Goal: Find specific page/section: Find specific page/section

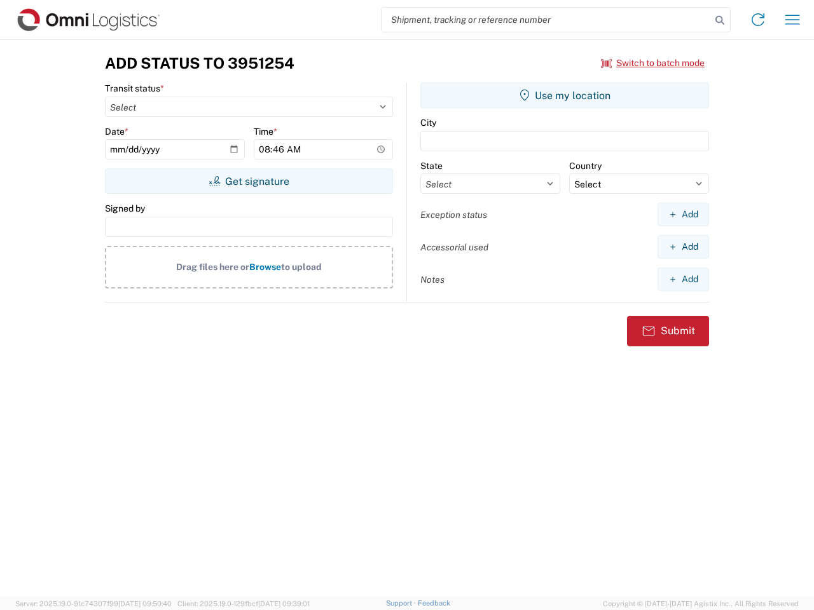
click at [546, 20] on input "search" at bounding box center [546, 20] width 329 height 24
click at [720, 20] on icon at bounding box center [720, 20] width 18 height 18
click at [758, 20] on icon at bounding box center [758, 20] width 20 height 20
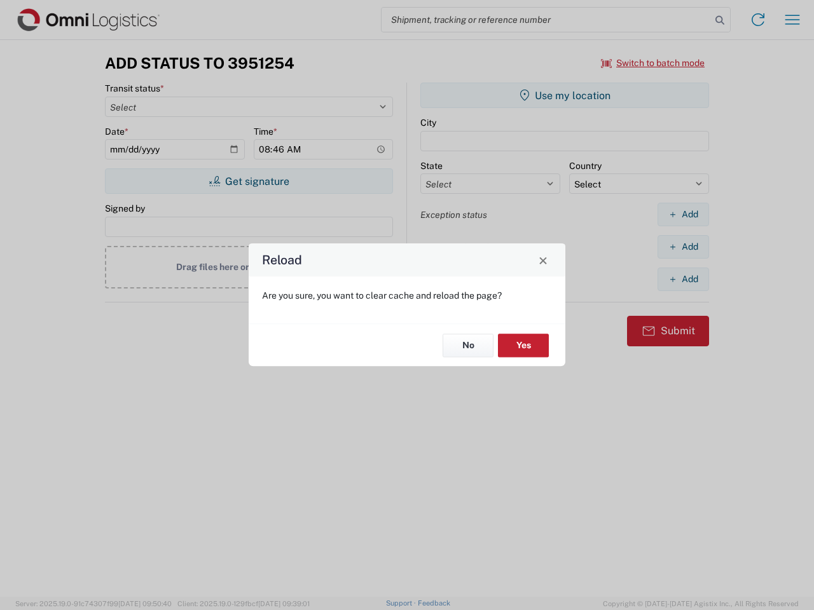
click at [792, 20] on div "Reload Are you sure, you want to clear cache and reload the page? No Yes" at bounding box center [407, 305] width 814 height 610
click at [653, 63] on div "Reload Are you sure, you want to clear cache and reload the page? No Yes" at bounding box center [407, 305] width 814 height 610
click at [249, 181] on div "Reload Are you sure, you want to clear cache and reload the page? No Yes" at bounding box center [407, 305] width 814 height 610
click at [565, 95] on div "Reload Are you sure, you want to clear cache and reload the page? No Yes" at bounding box center [407, 305] width 814 height 610
click at [683, 214] on div "Reload Are you sure, you want to clear cache and reload the page? No Yes" at bounding box center [407, 305] width 814 height 610
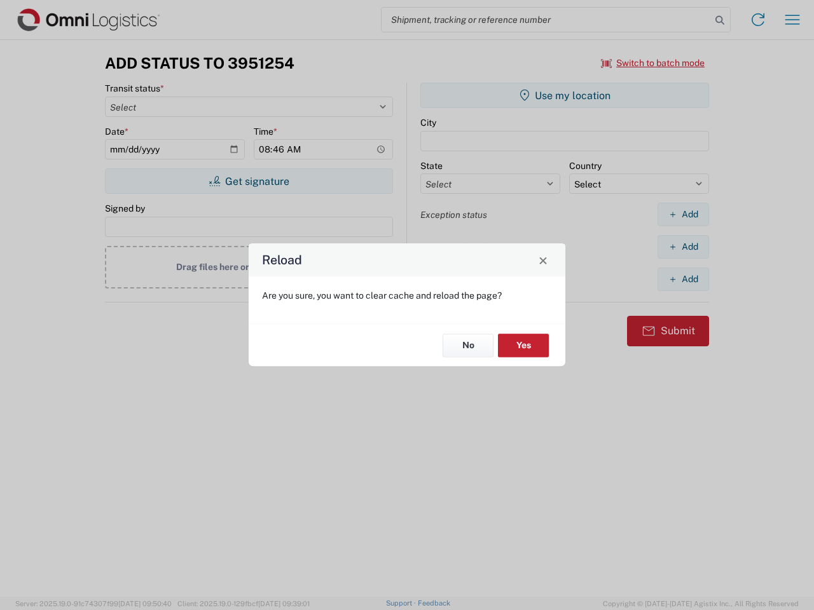
click at [683, 247] on div "Reload Are you sure, you want to clear cache and reload the page? No Yes" at bounding box center [407, 305] width 814 height 610
click at [683, 279] on div "Reload Are you sure, you want to clear cache and reload the page? No Yes" at bounding box center [407, 305] width 814 height 610
